Goal: Book appointment/travel/reservation

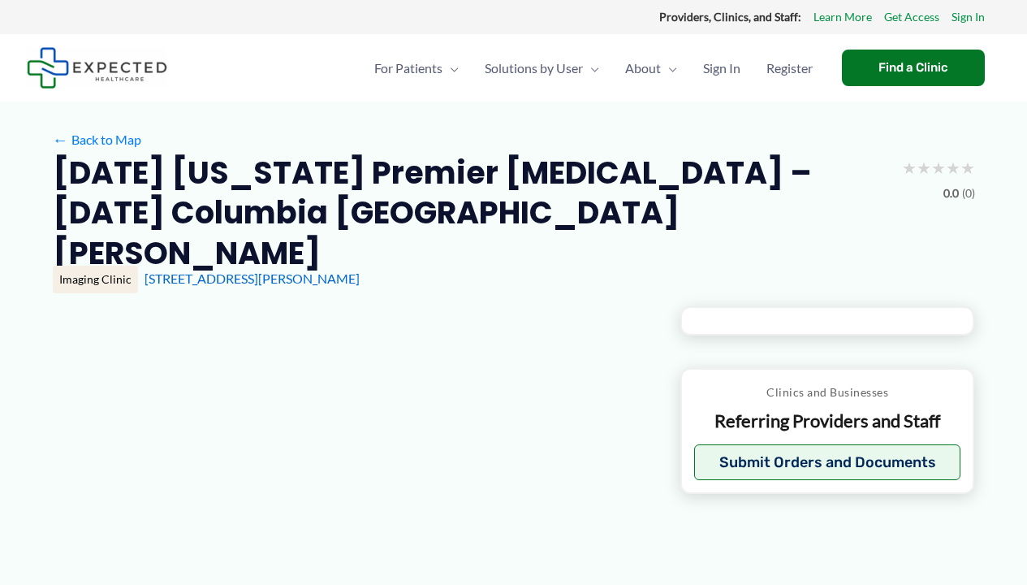
type input "**********"
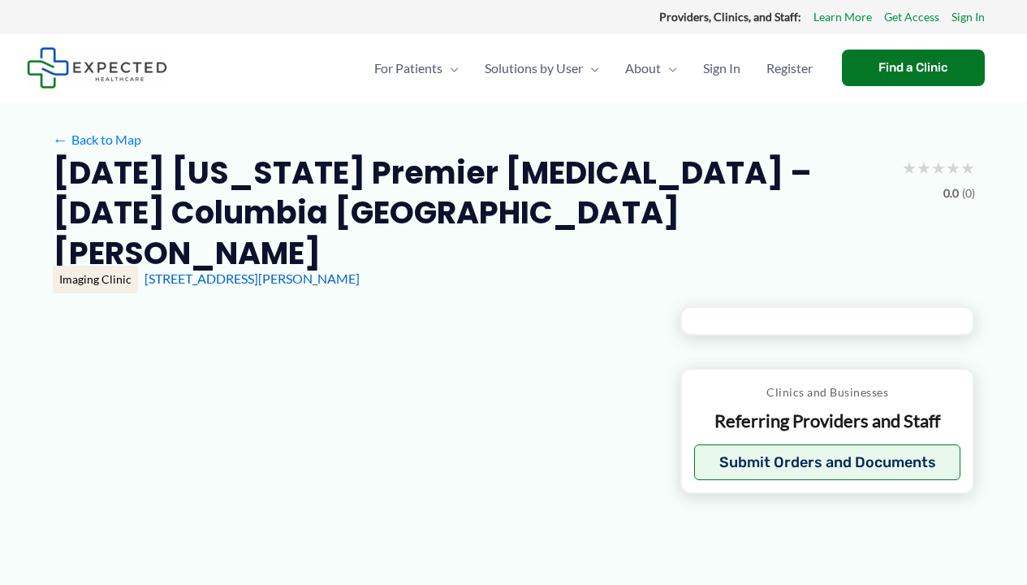
type input "**********"
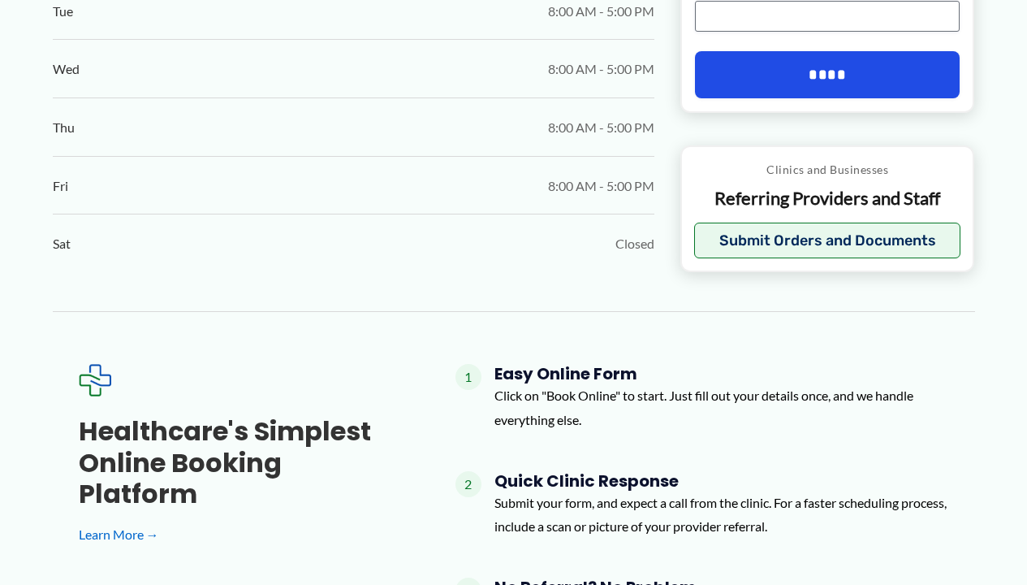
scroll to position [1754, 0]
